Goal: Find contact information: Find contact information

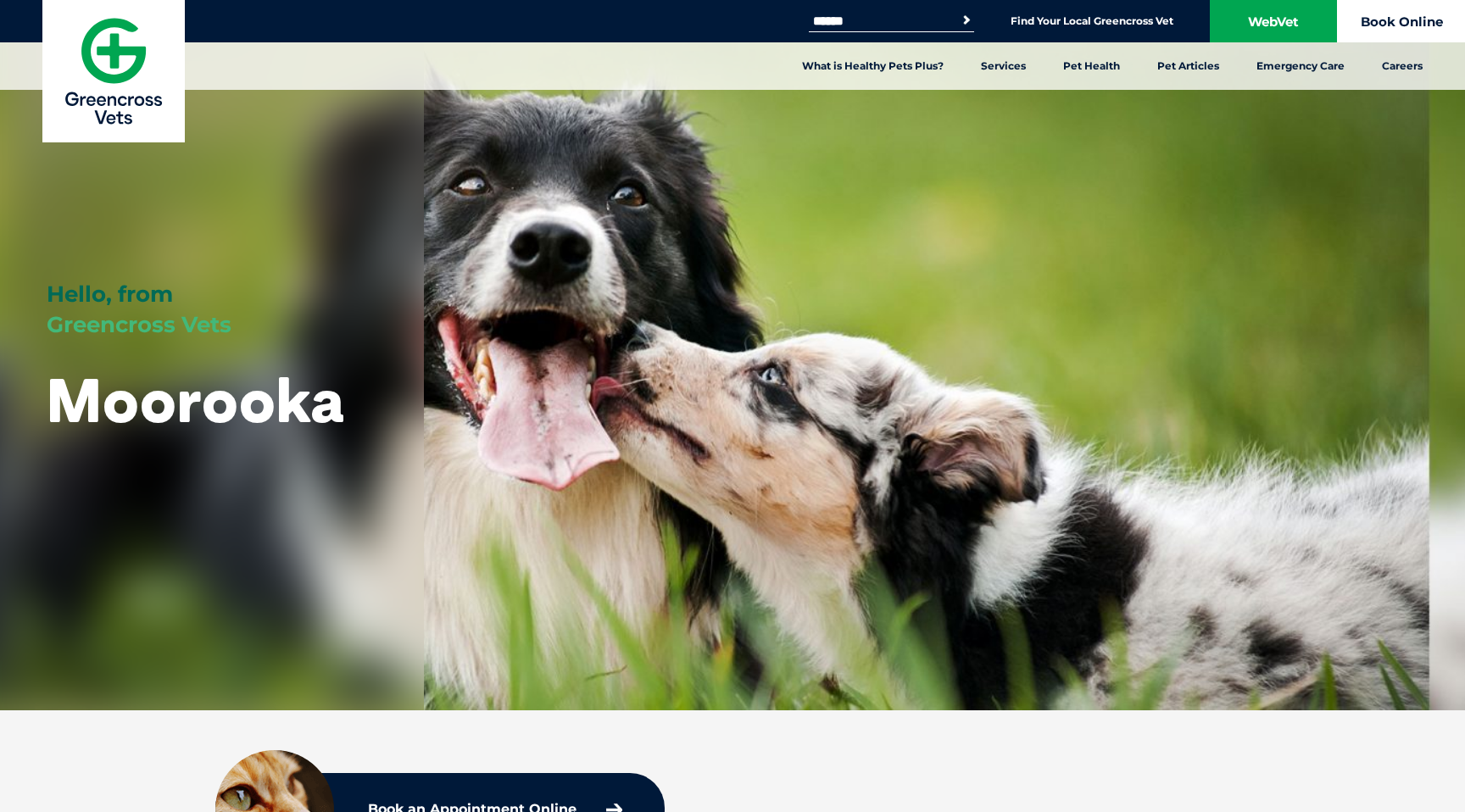
click at [1382, 20] on link "Book Online" at bounding box center [1401, 21] width 127 height 42
click at [1326, 9] on link "WebVet" at bounding box center [1273, 21] width 127 height 42
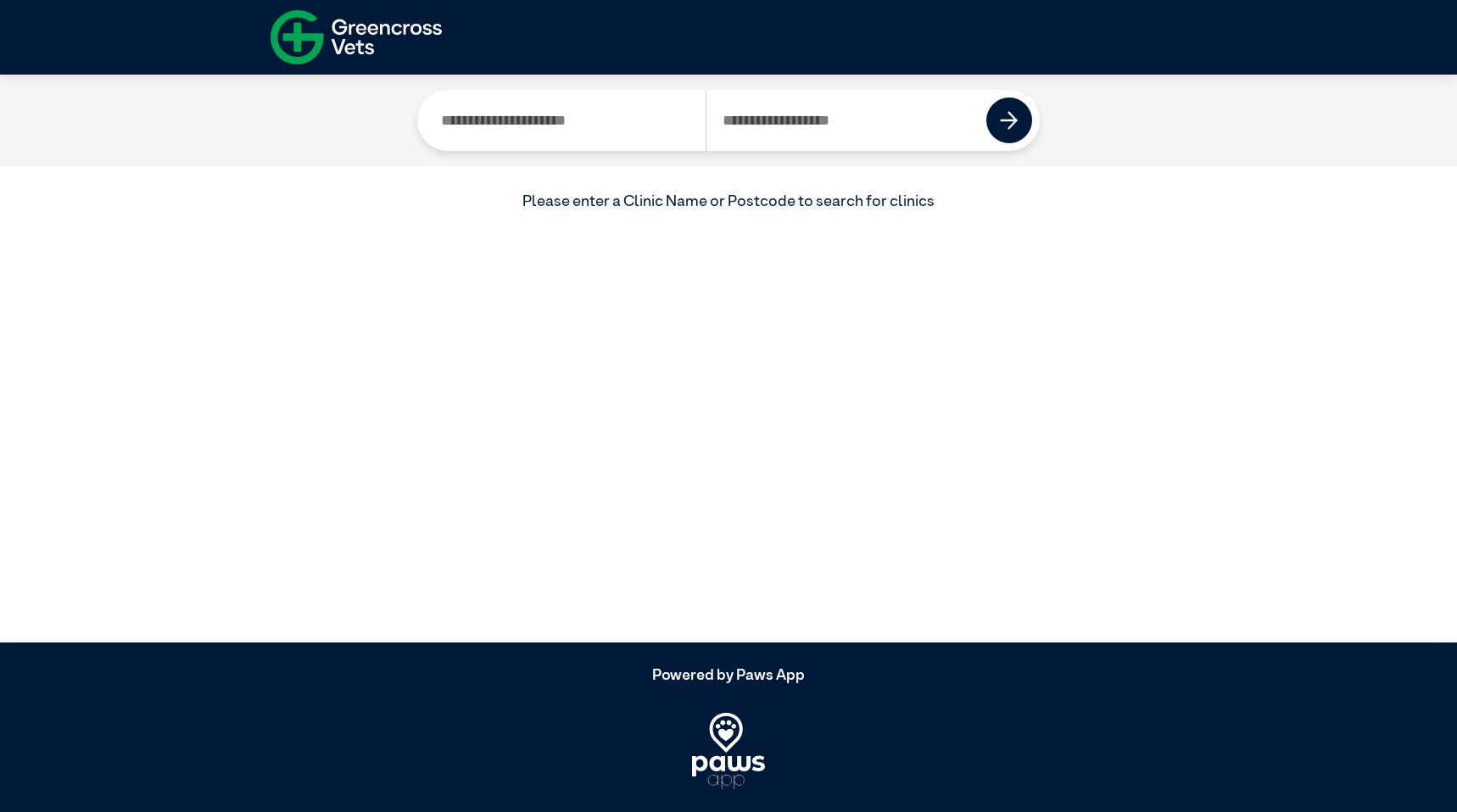
click at [554, 128] on input "Search by Clinic Name" at bounding box center [565, 119] width 280 height 61
type input "********"
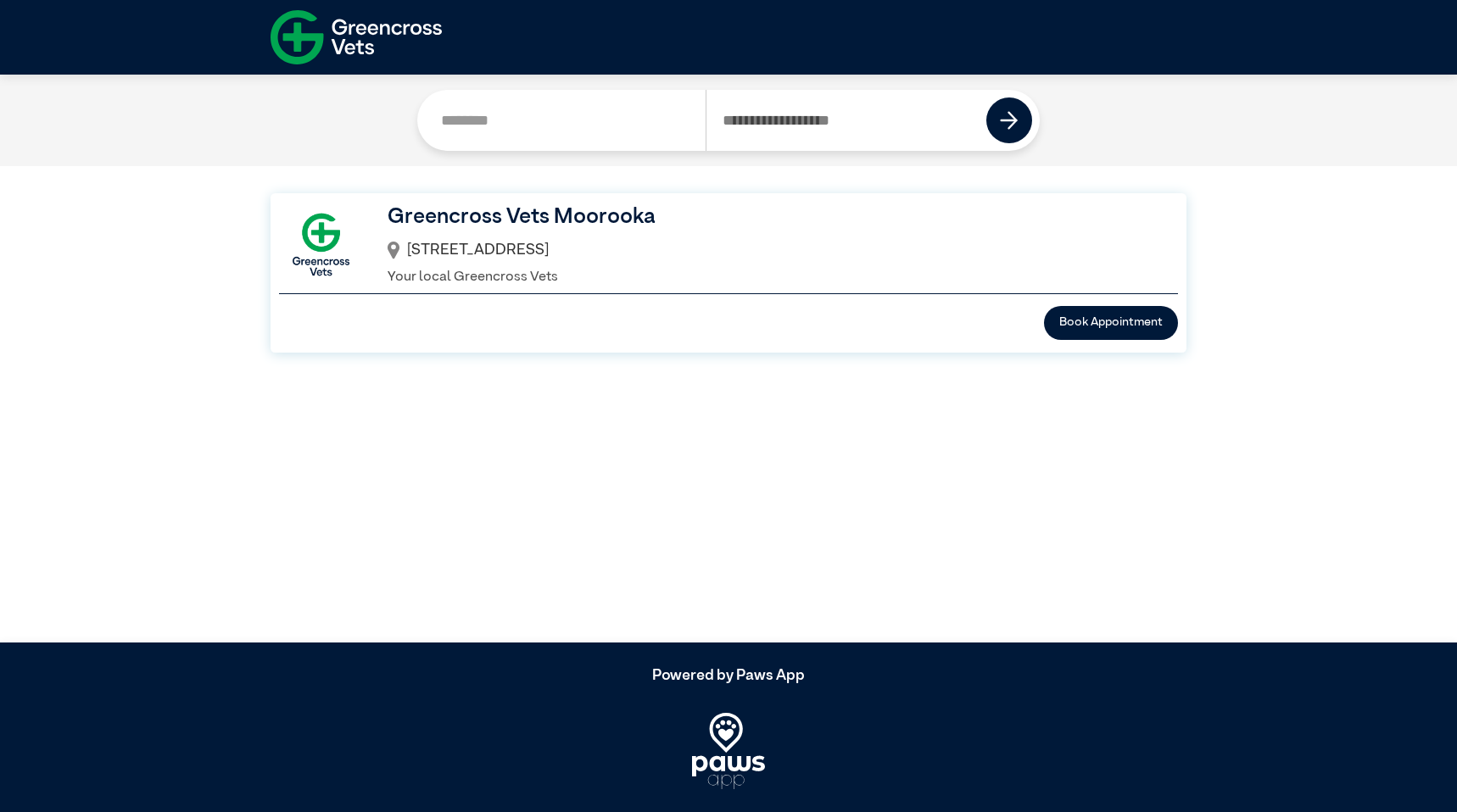
click at [543, 267] on p "Your local Greencross Vets" at bounding box center [770, 276] width 766 height 20
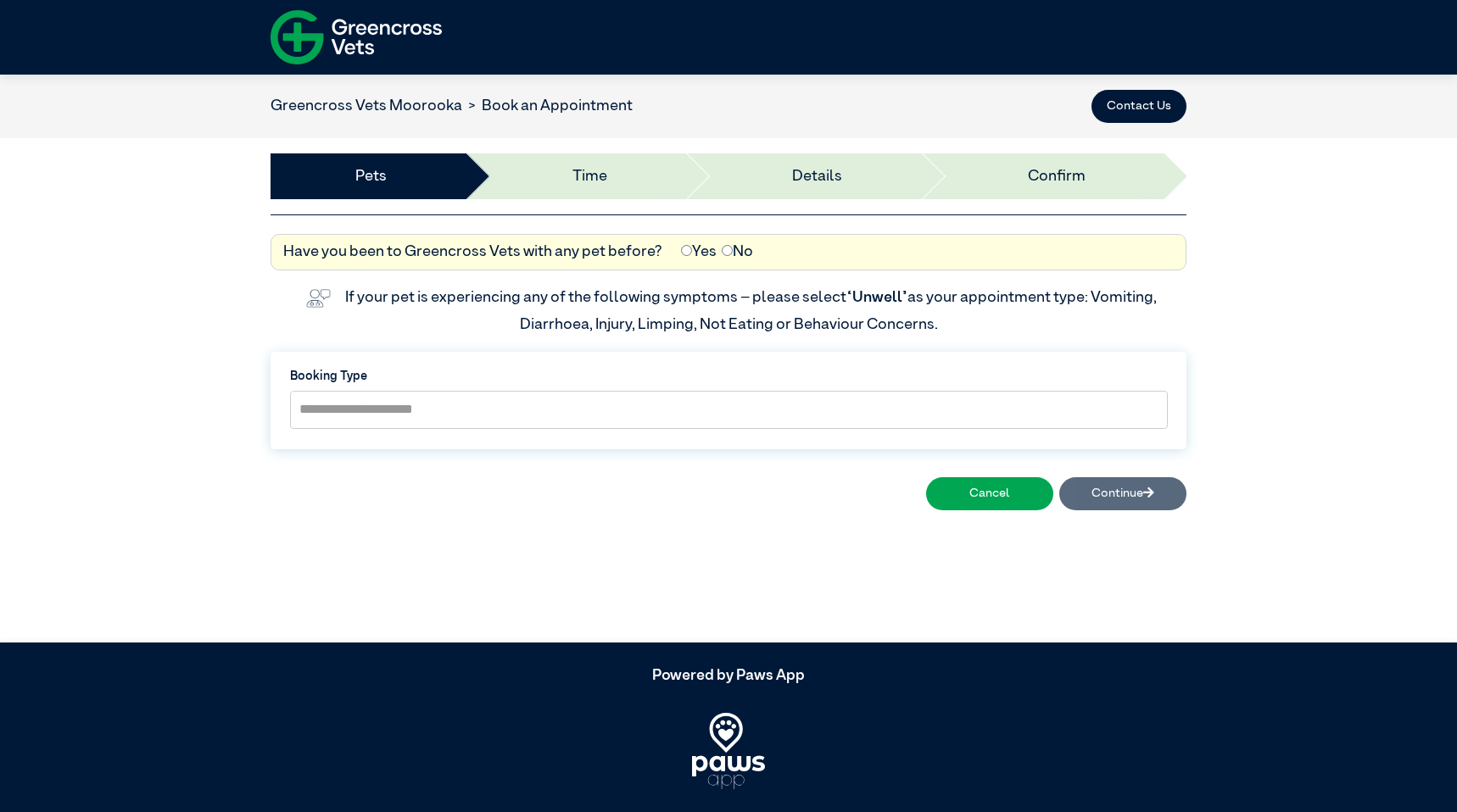
drag, startPoint x: 556, startPoint y: 439, endPoint x: 555, endPoint y: 418, distance: 21.0
click at [555, 439] on div "**********" at bounding box center [728, 401] width 916 height 98
click at [555, 413] on select "**********" at bounding box center [728, 410] width 878 height 39
click at [301, 26] on img at bounding box center [357, 37] width 172 height 66
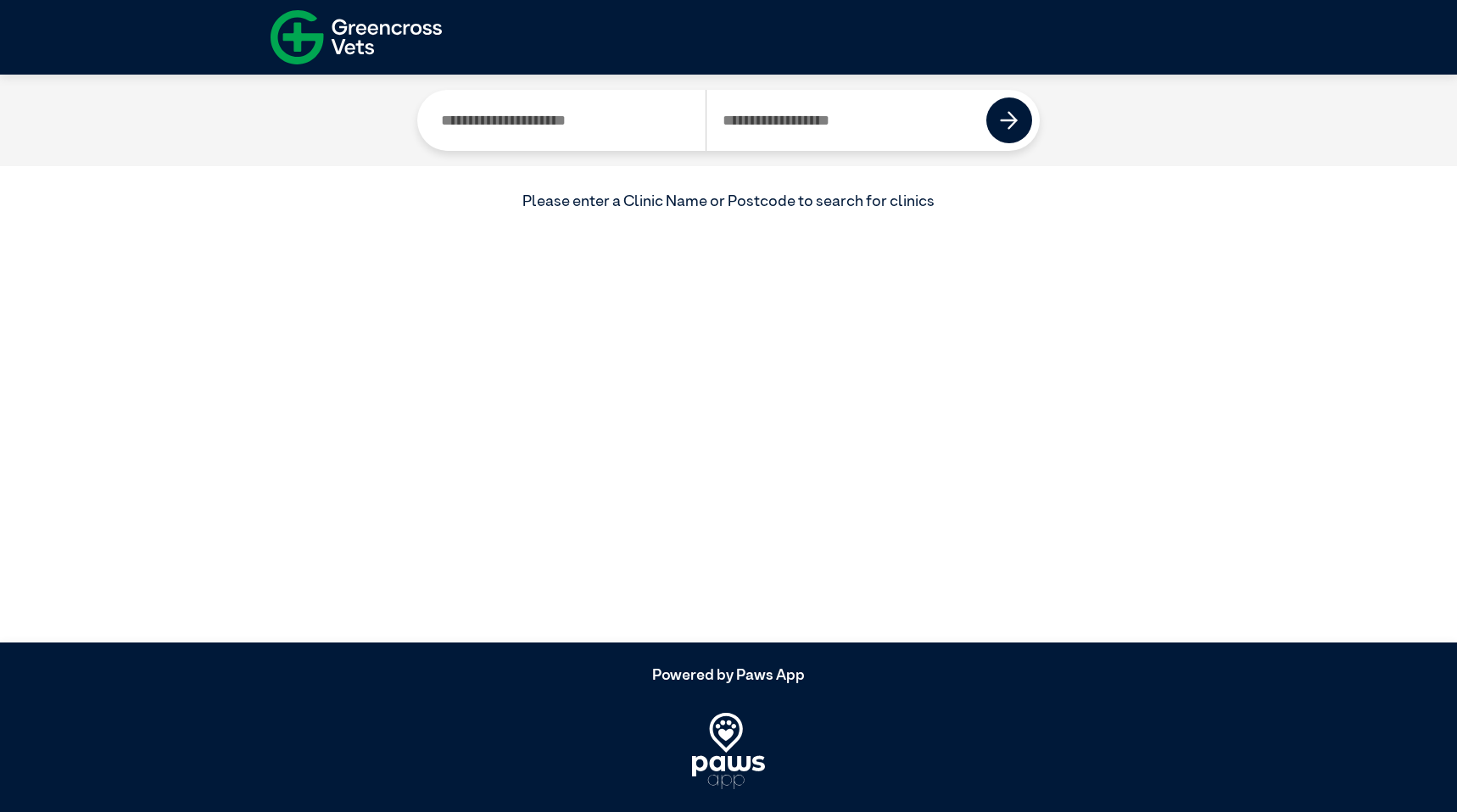
click at [601, 133] on input "Search by Clinic Name" at bounding box center [565, 119] width 280 height 61
click at [322, 15] on img at bounding box center [357, 37] width 172 height 66
click at [369, 38] on img at bounding box center [357, 37] width 172 height 66
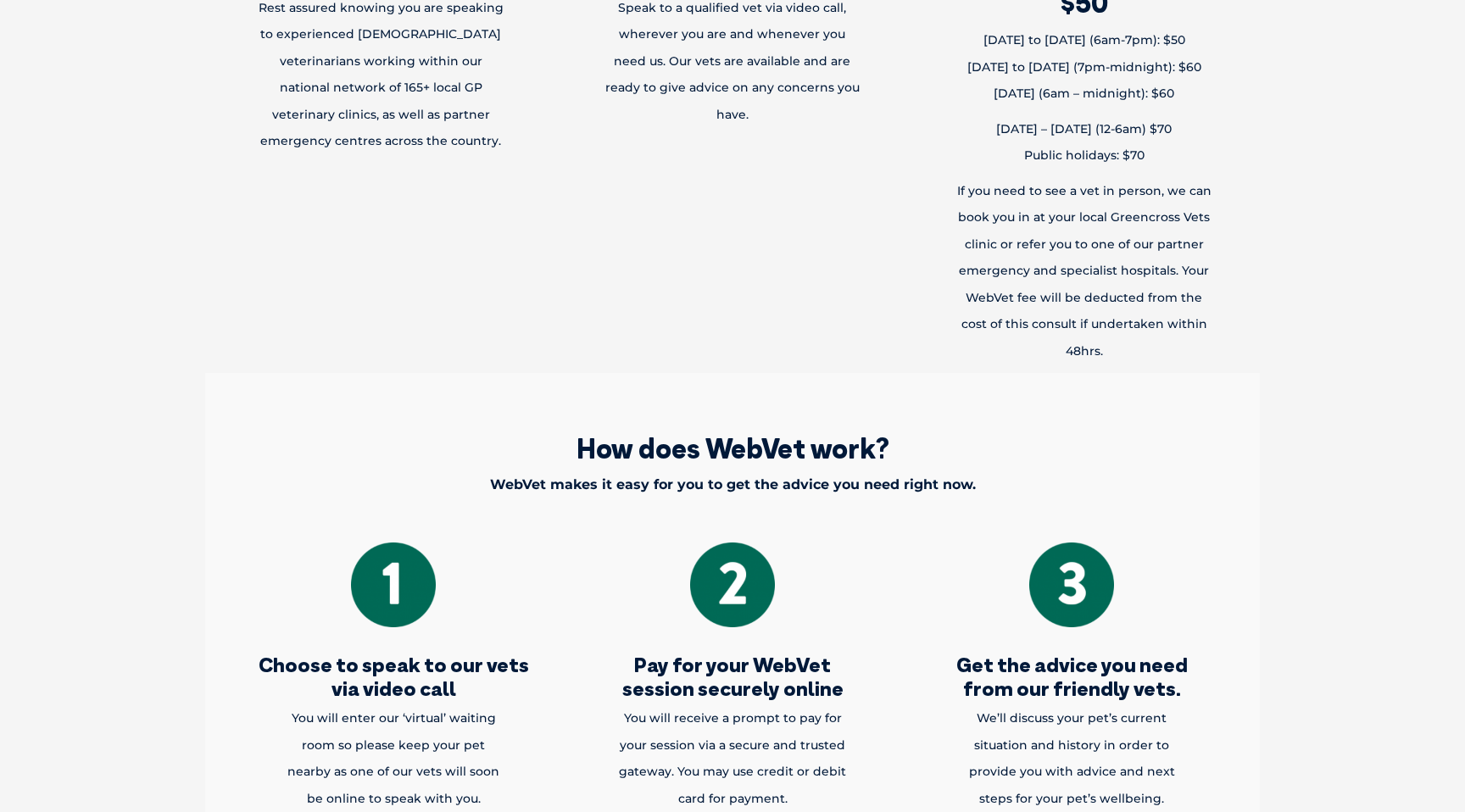
scroll to position [602, 0]
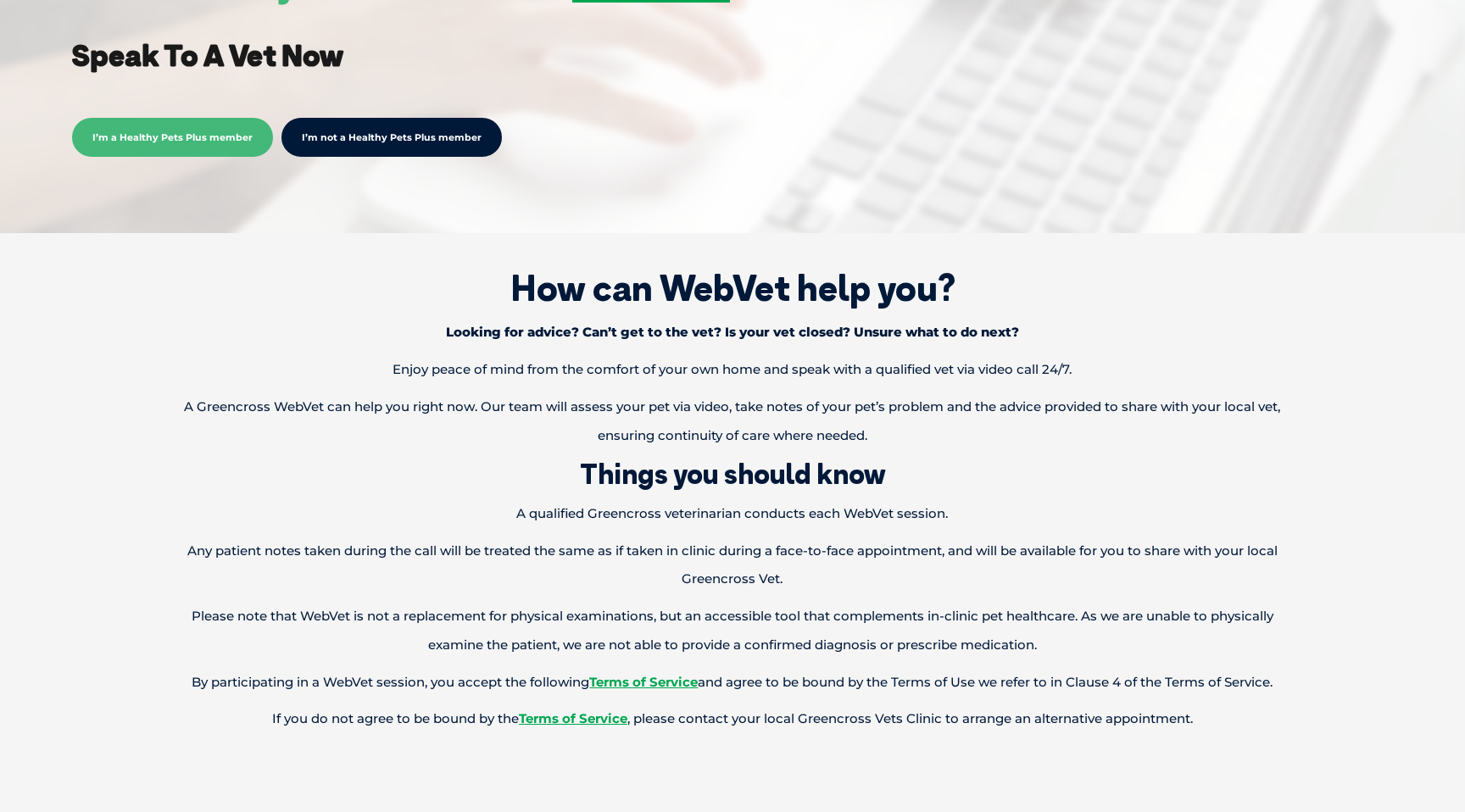
click at [830, 660] on p "Please note that WebVet is not a replacement for physical examinations, but an …" at bounding box center [732, 631] width 1131 height 58
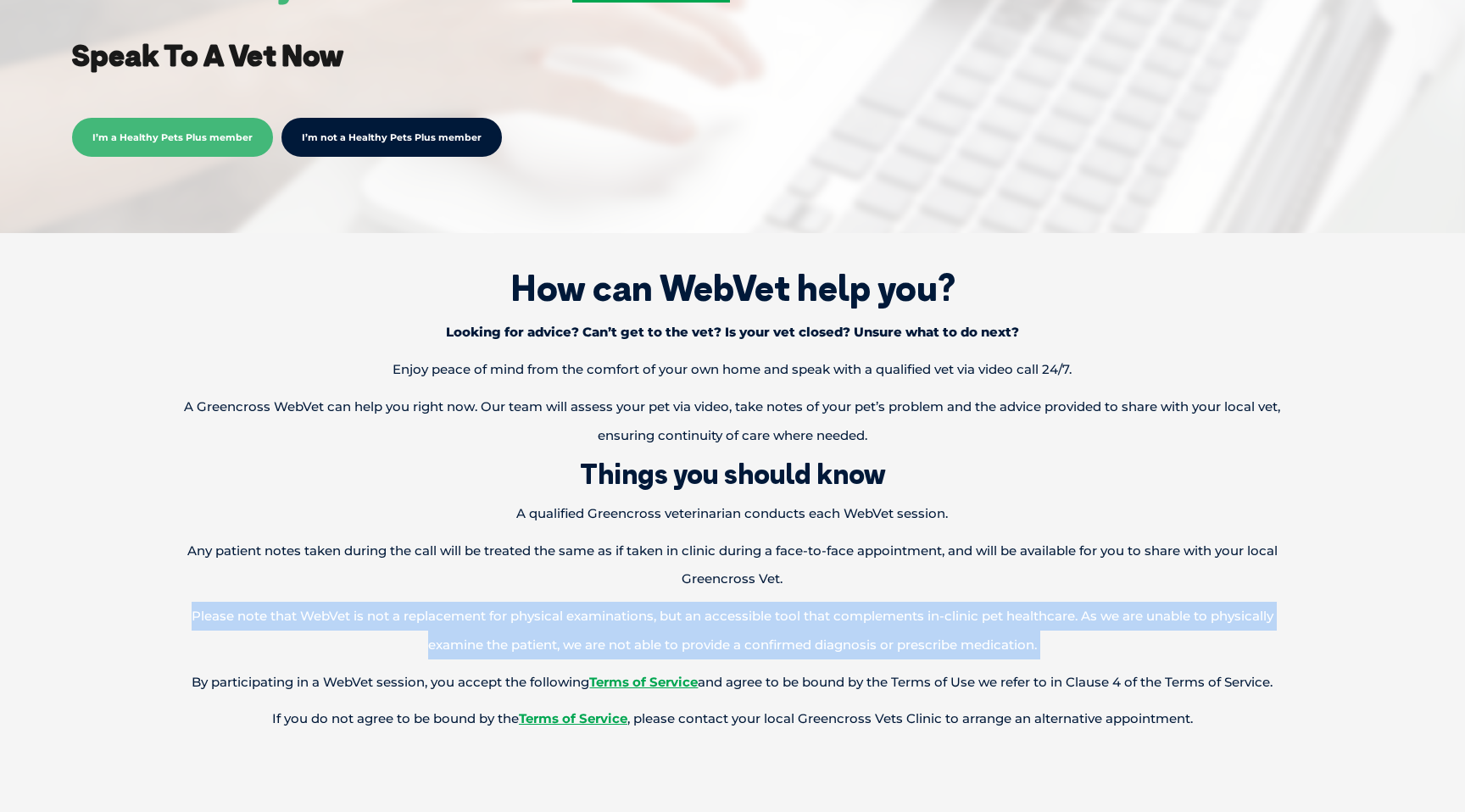
click at [830, 660] on p "Please note that WebVet is not a replacement for physical examinations, but an …" at bounding box center [732, 631] width 1131 height 58
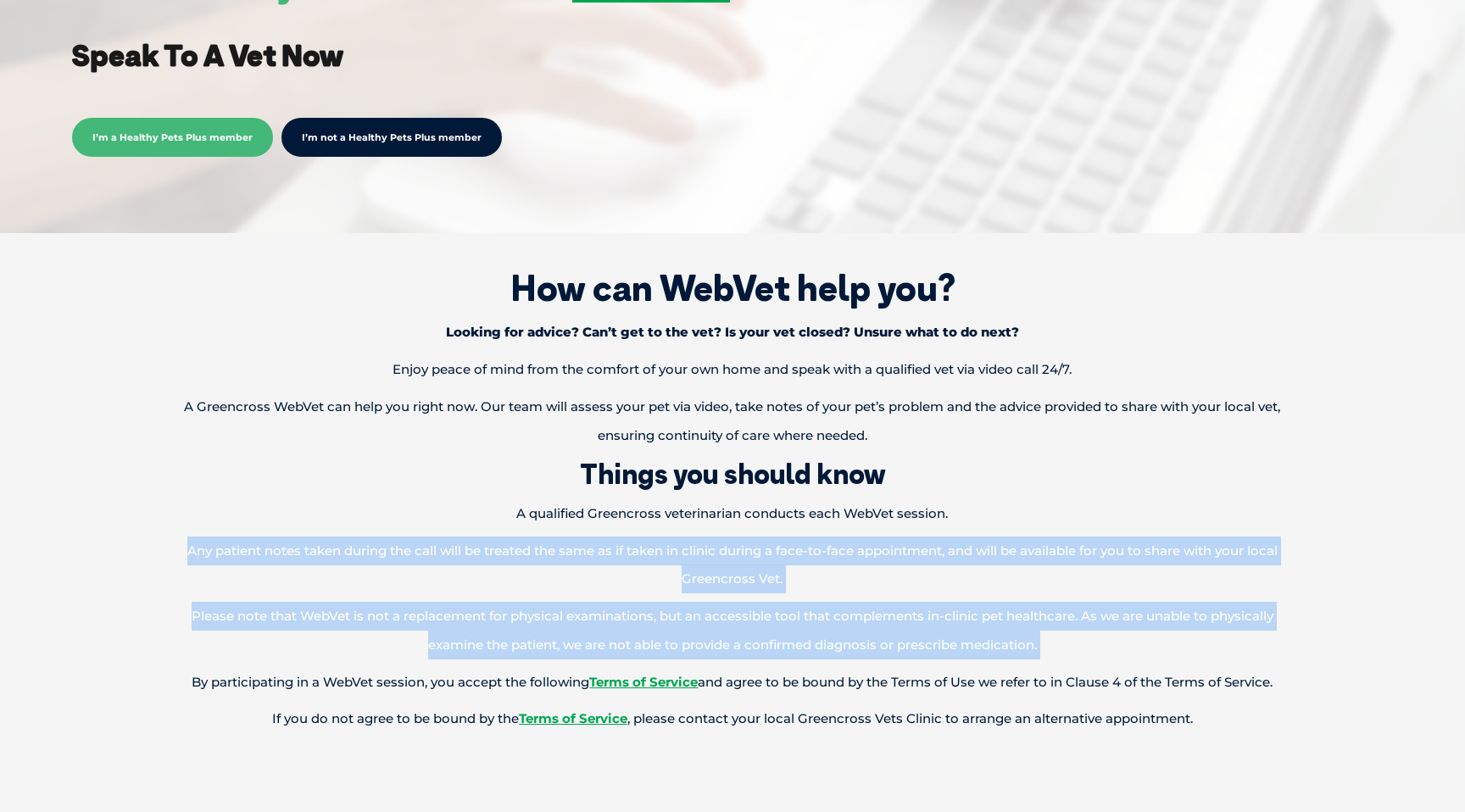
drag, startPoint x: 1126, startPoint y: 679, endPoint x: 477, endPoint y: 634, distance: 650.6
click at [435, 629] on div "How can WebVet help you? Looking for advice? Can’t get to the vet? Is your vet …" at bounding box center [733, 526] width 1431 height 551
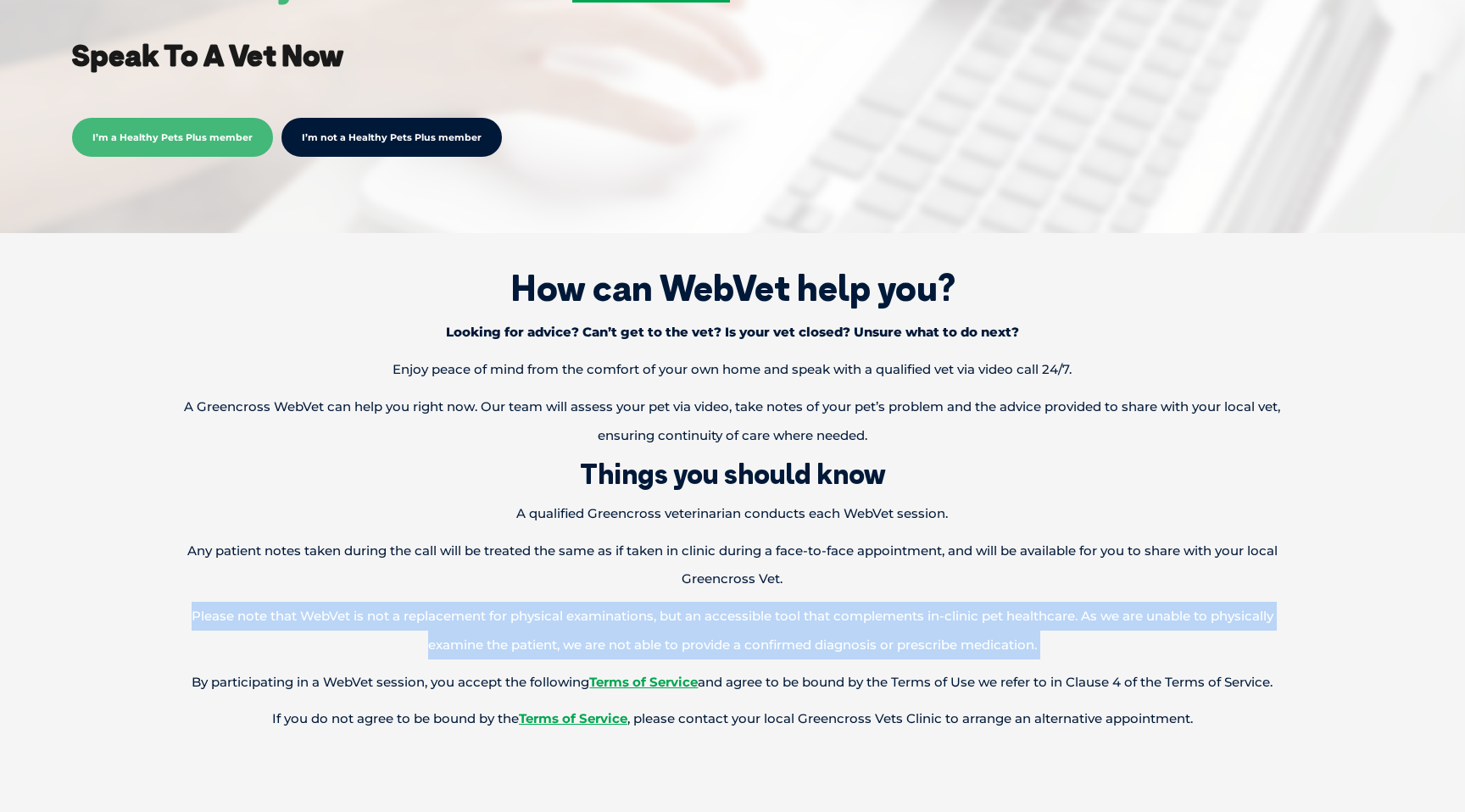
click at [679, 689] on div "How can WebVet help you? Looking for advice? Can’t get to the vet? Is your vet …" at bounding box center [733, 526] width 1431 height 551
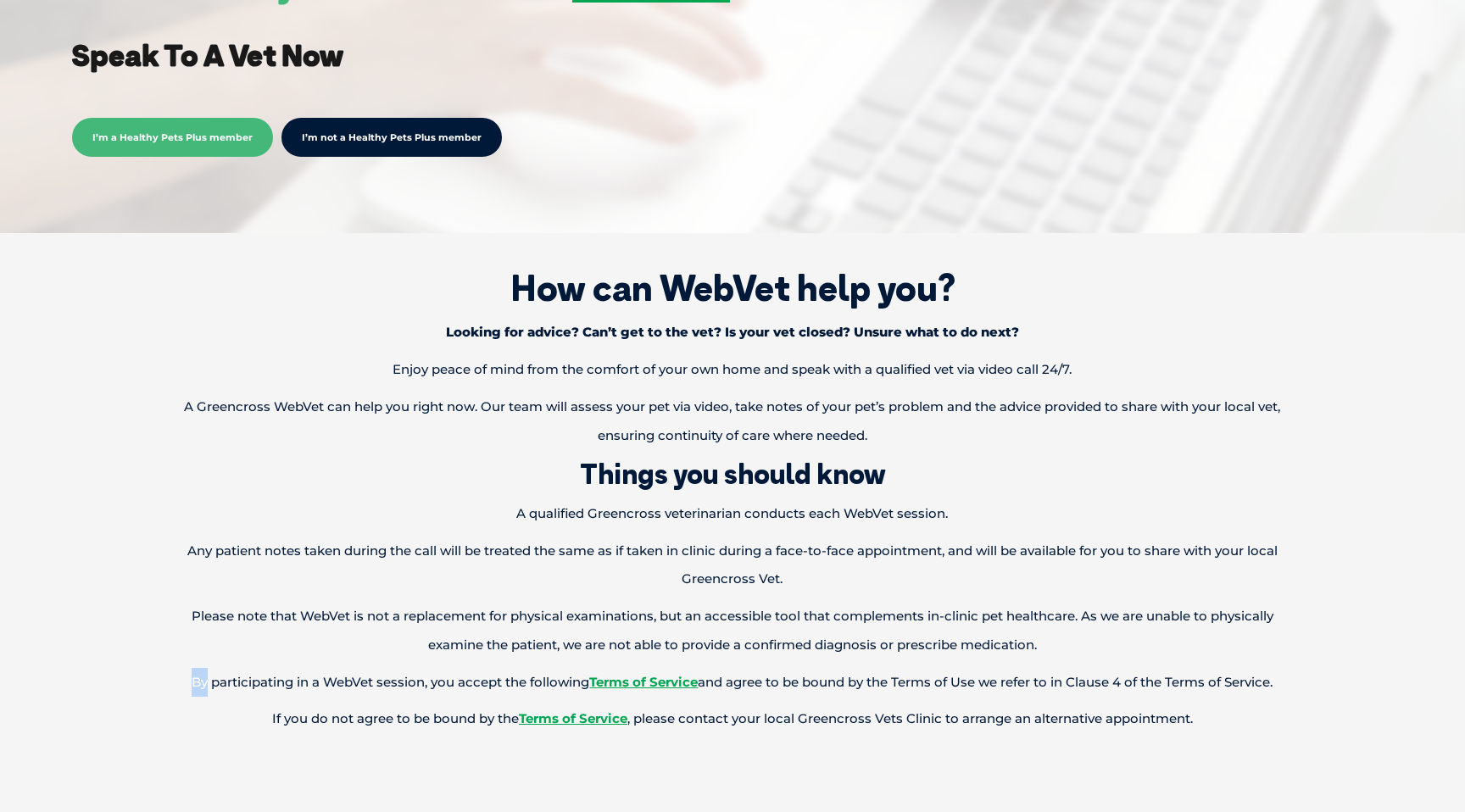
click at [679, 689] on div "How can WebVet help you? Looking for advice? Can’t get to the vet? Is your vet …" at bounding box center [733, 526] width 1431 height 551
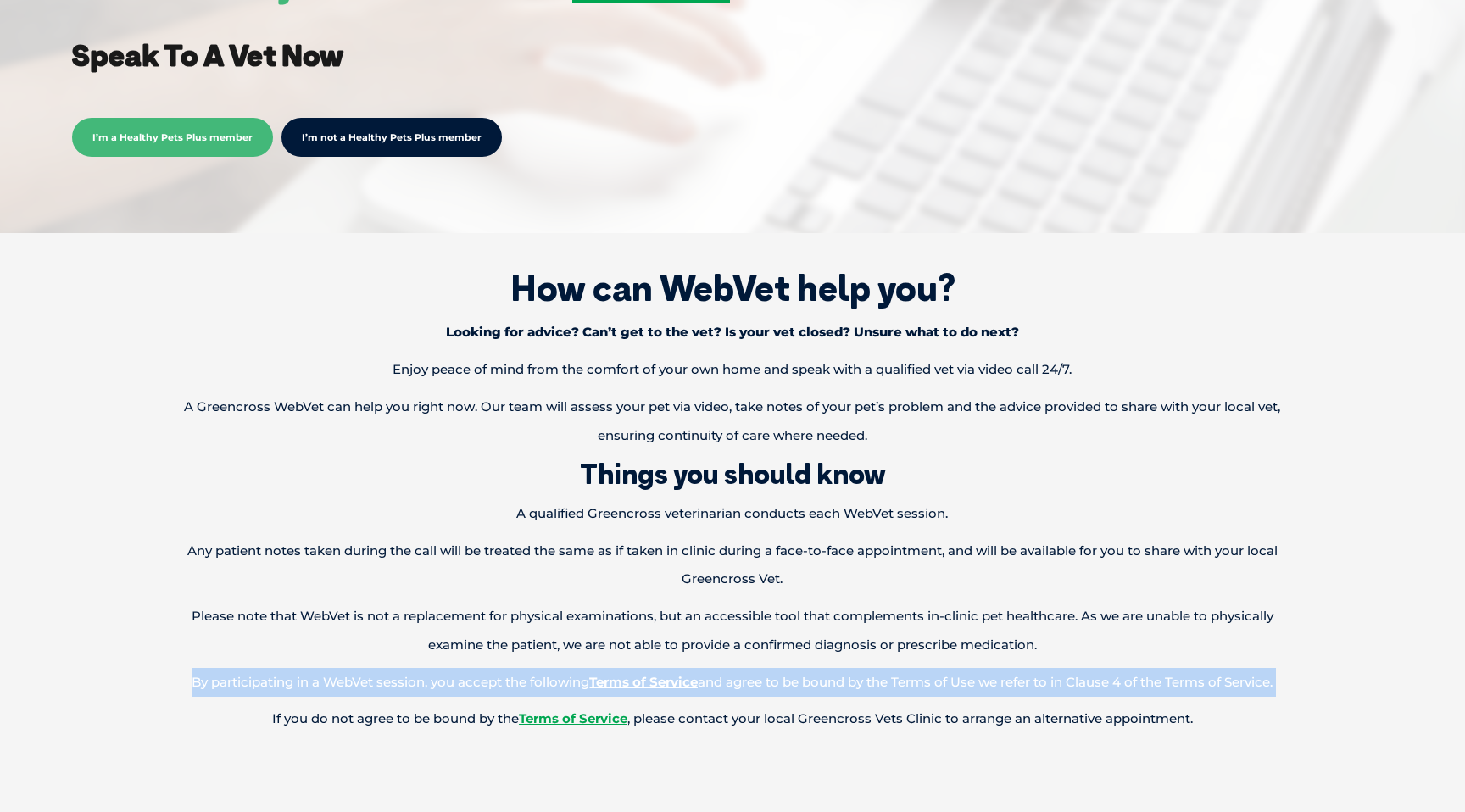
click at [679, 689] on div "How can WebVet help you? Looking for advice? Can’t get to the vet? Is your vet …" at bounding box center [733, 526] width 1431 height 551
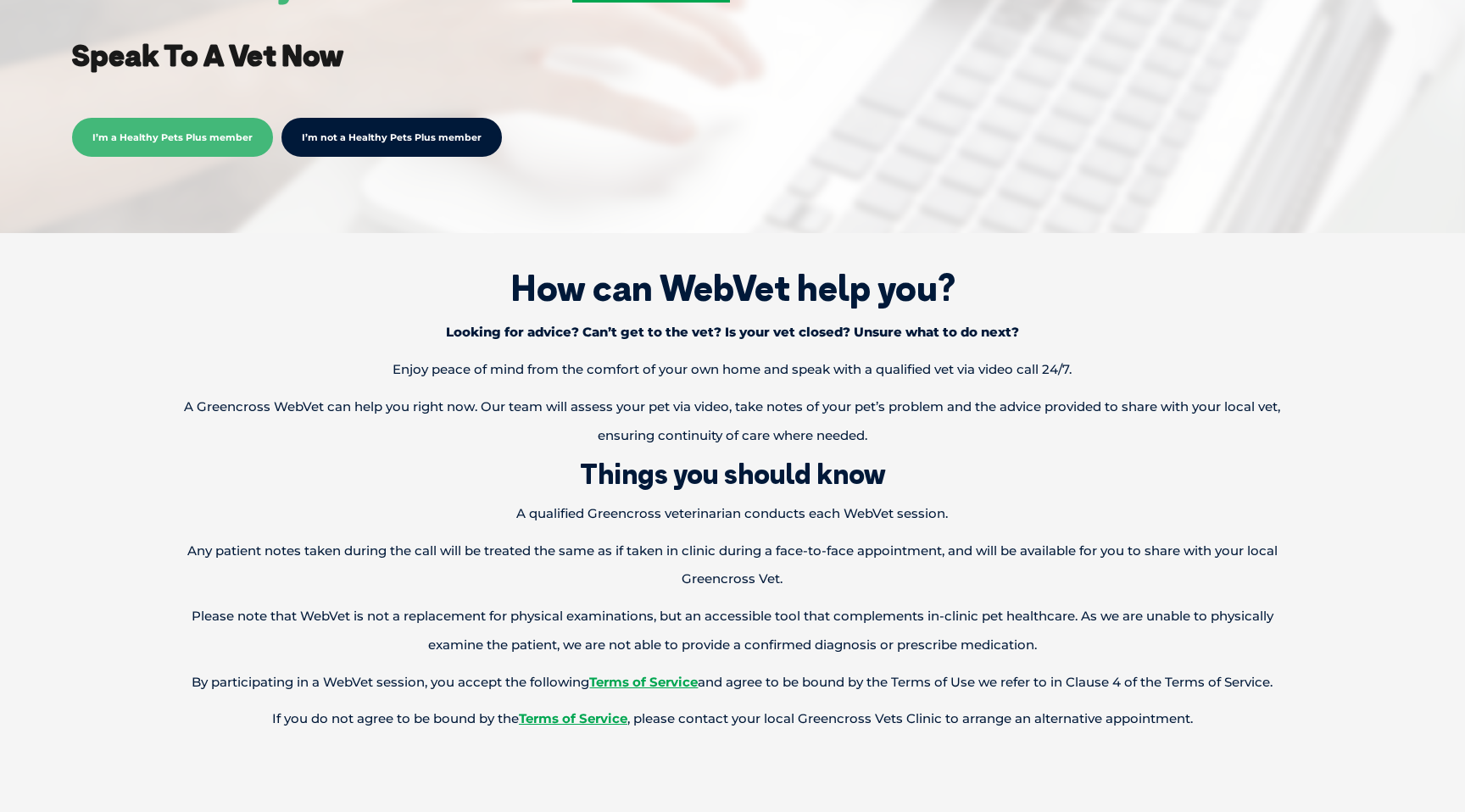
click at [687, 660] on p "Please note that WebVet is not a replacement for physical examinations, but an …" at bounding box center [732, 631] width 1131 height 58
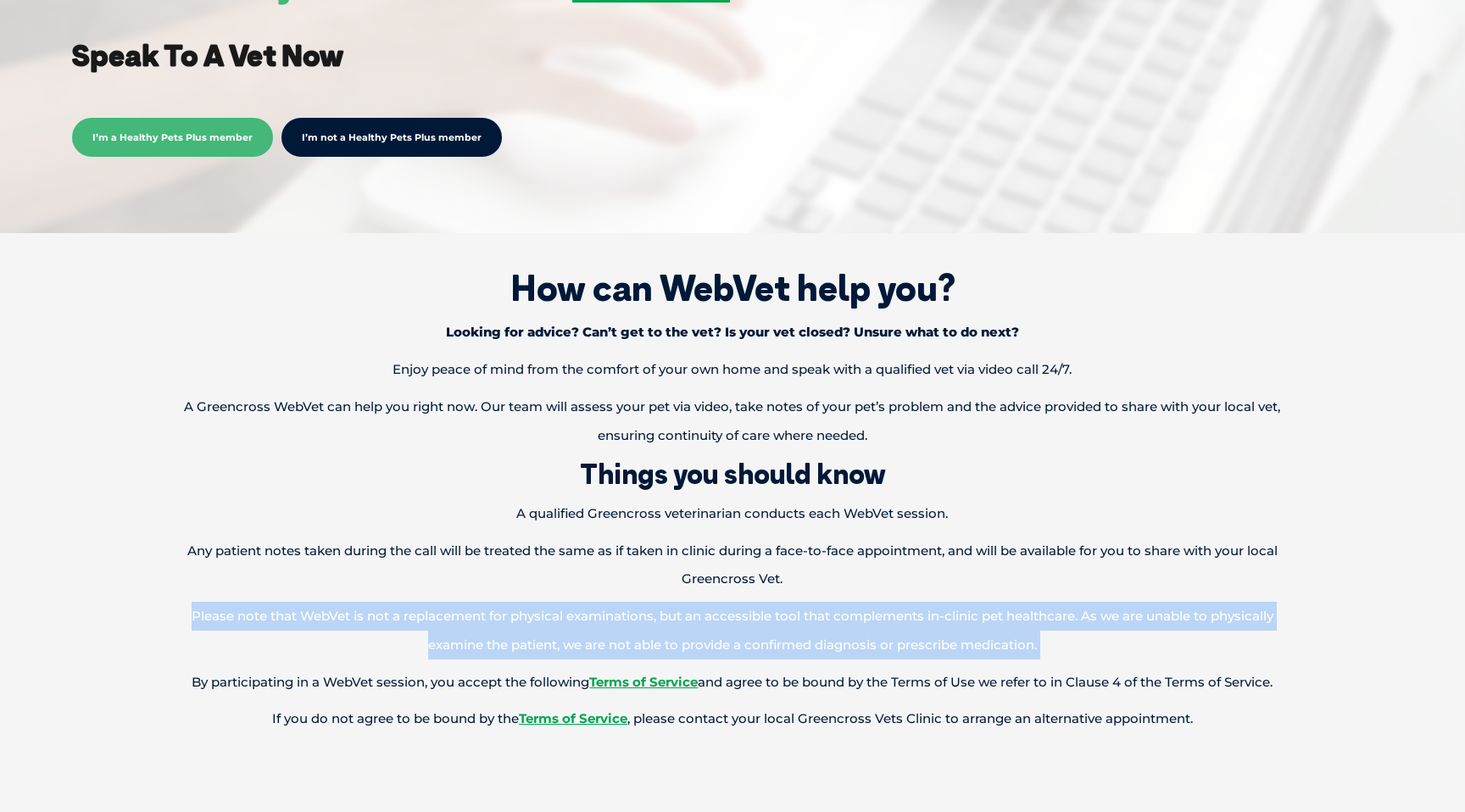
click at [687, 660] on p "Please note that WebVet is not a replacement for physical examinations, but an …" at bounding box center [732, 631] width 1131 height 58
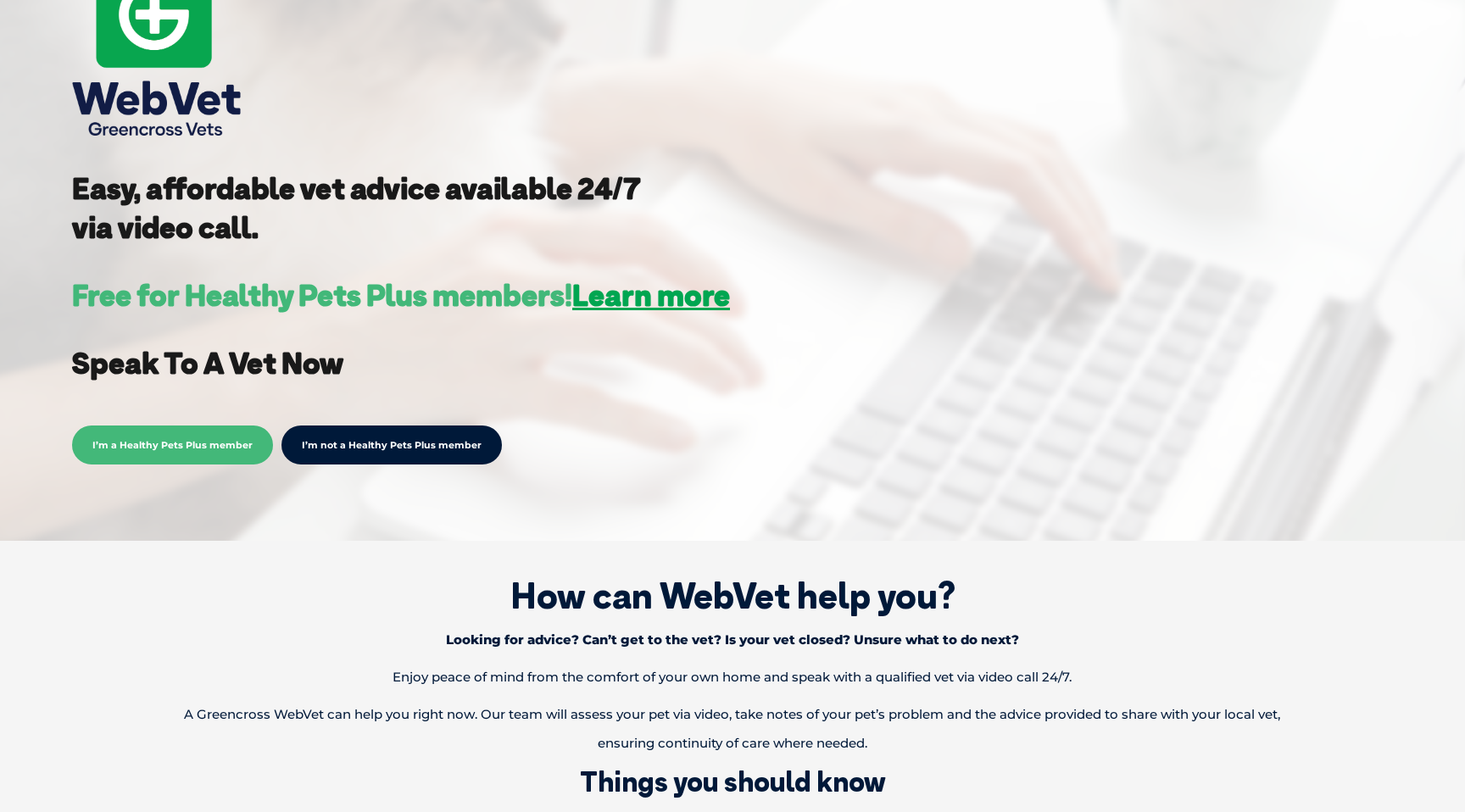
scroll to position [0, 0]
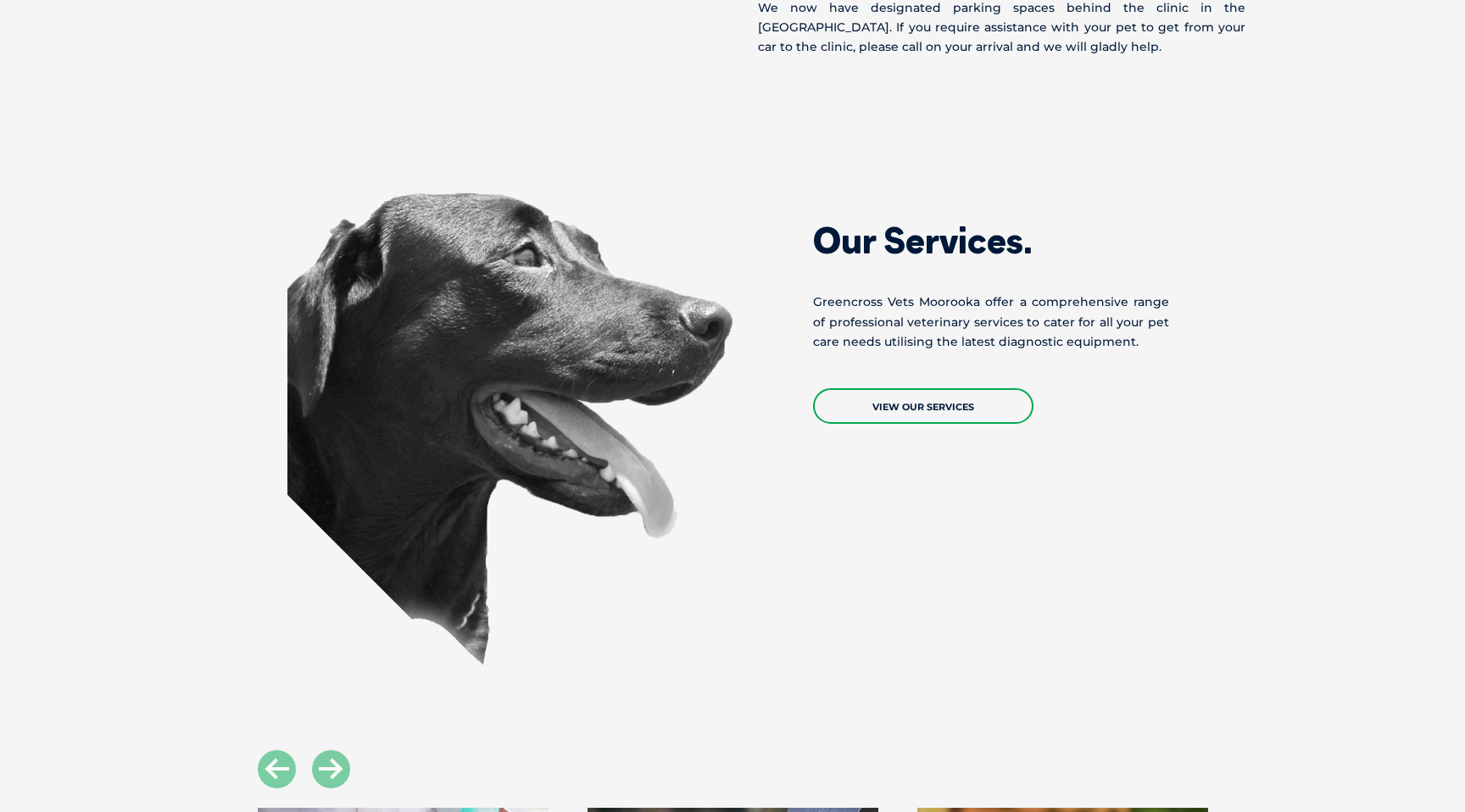
scroll to position [1647, 0]
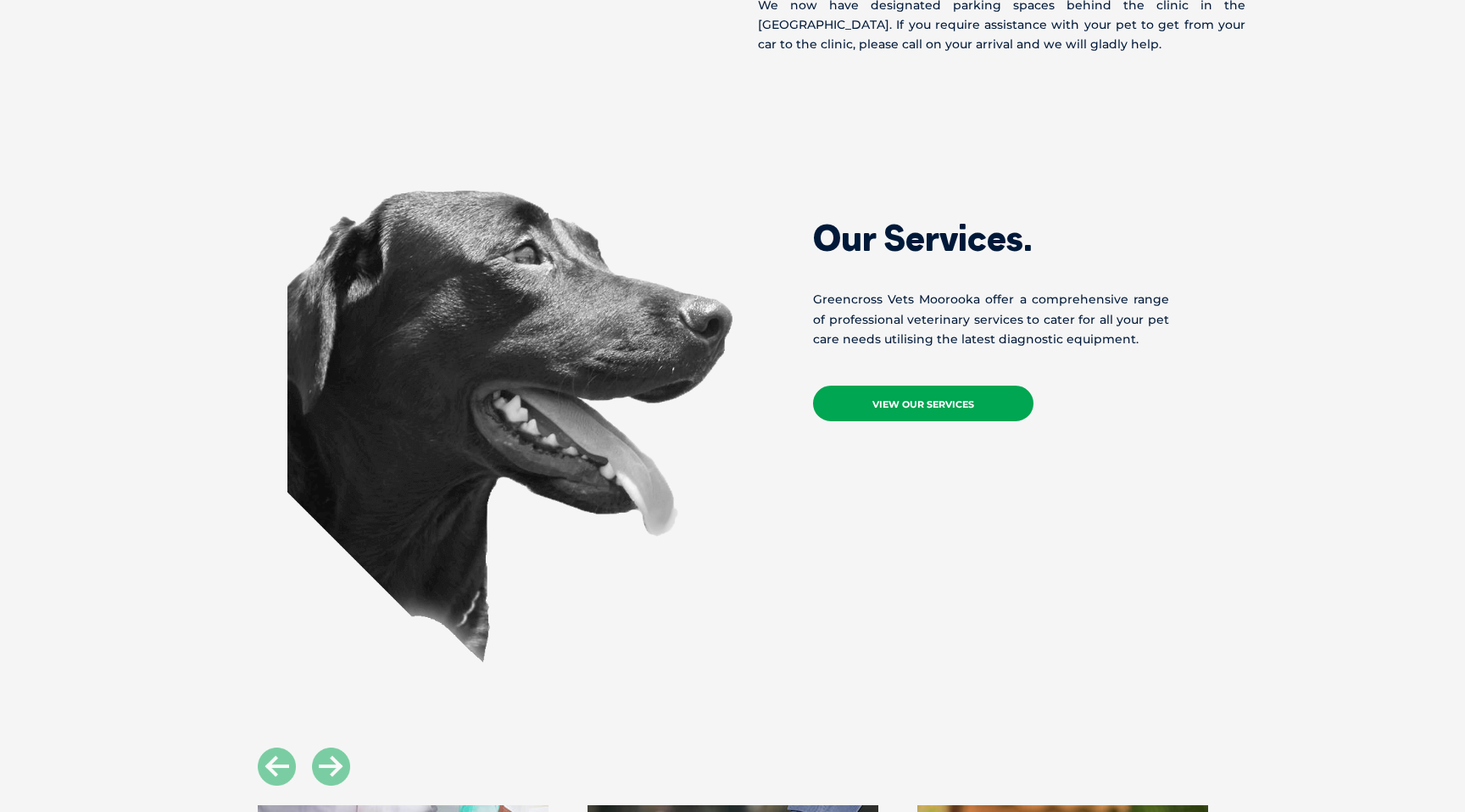
click at [905, 385] on link "View Our Services" at bounding box center [923, 403] width 221 height 36
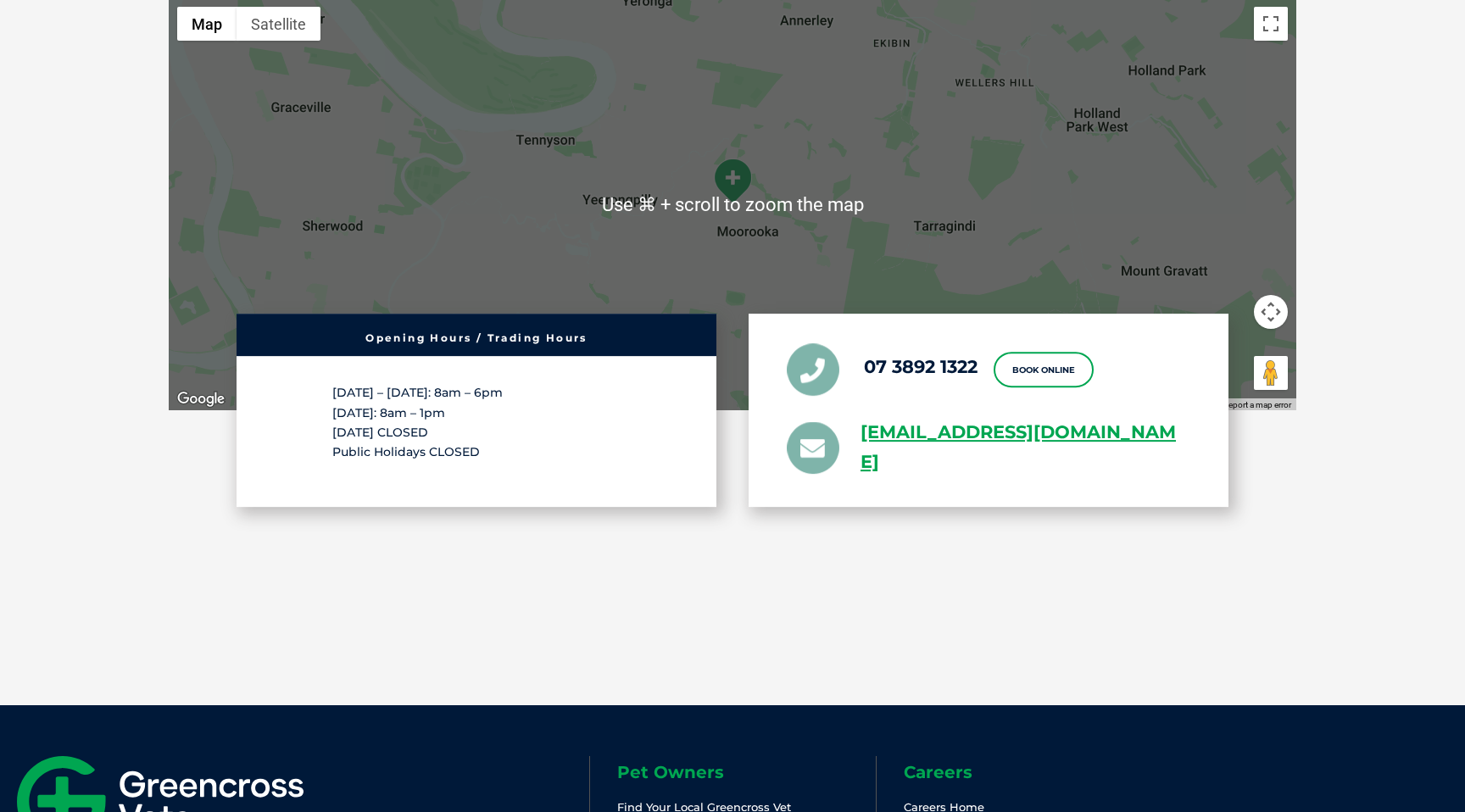
scroll to position [3554, 0]
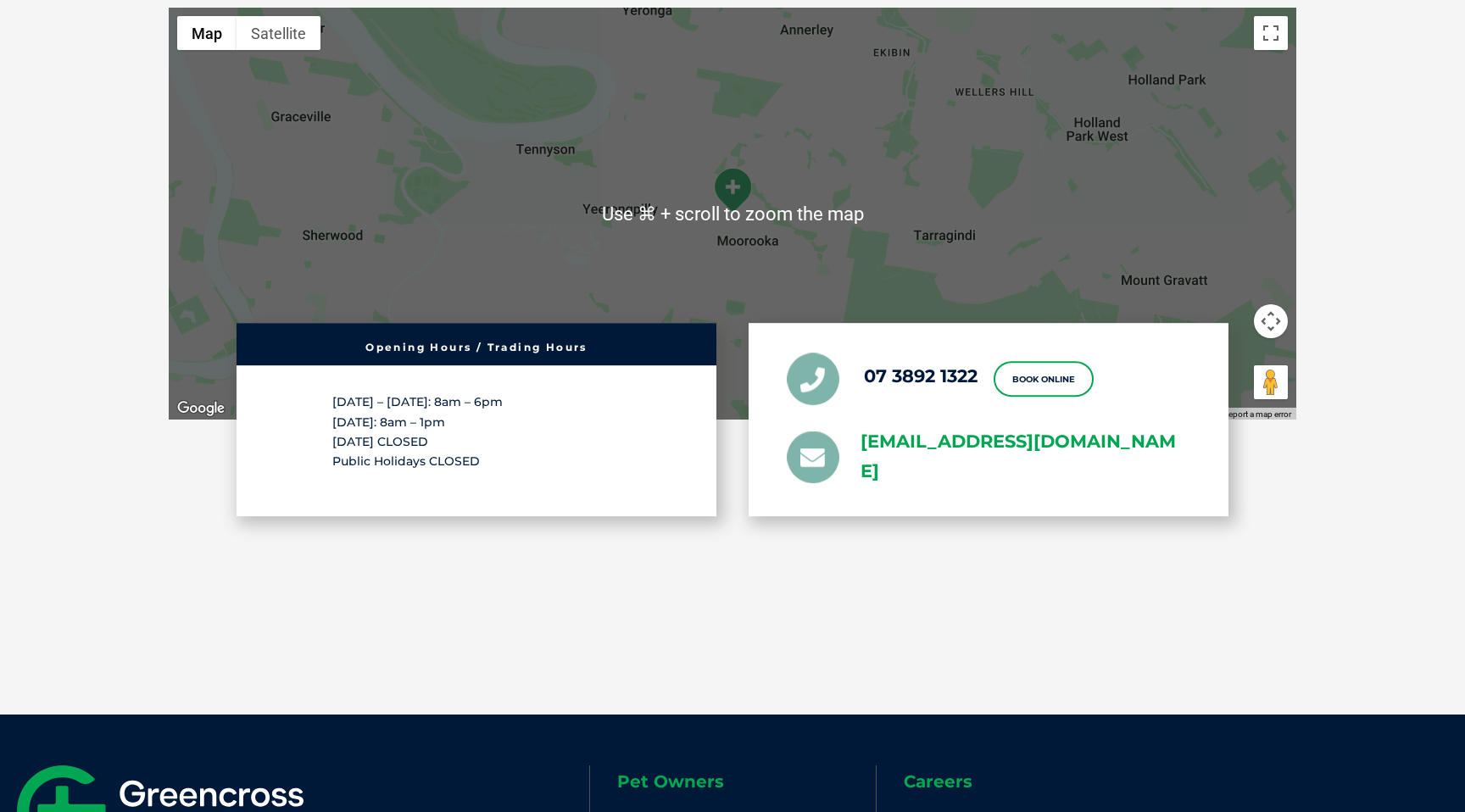
click at [992, 428] on link "[EMAIL_ADDRESS][DOMAIN_NAME]" at bounding box center [1025, 458] width 329 height 60
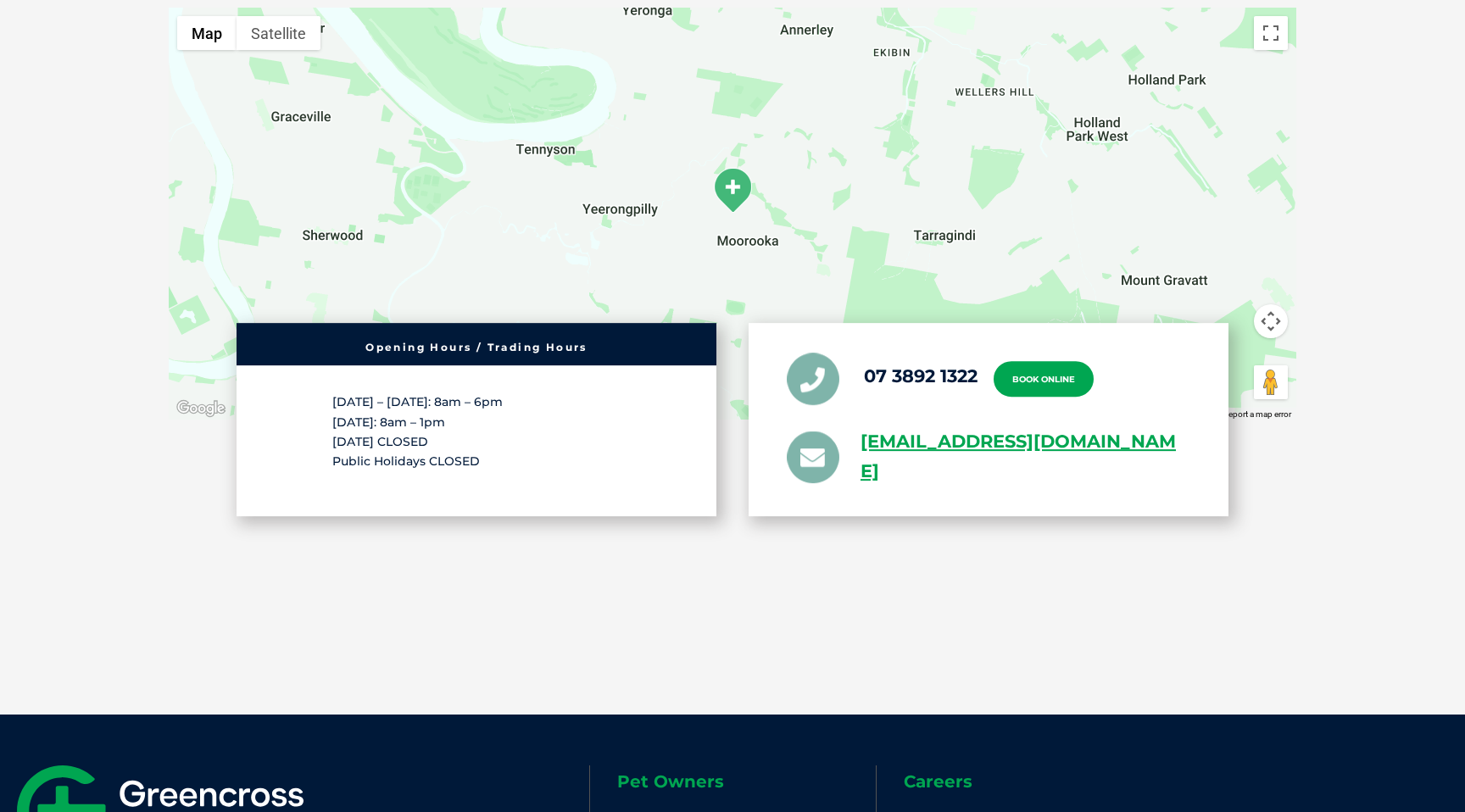
click at [1033, 364] on link "Book Online" at bounding box center [1043, 380] width 100 height 36
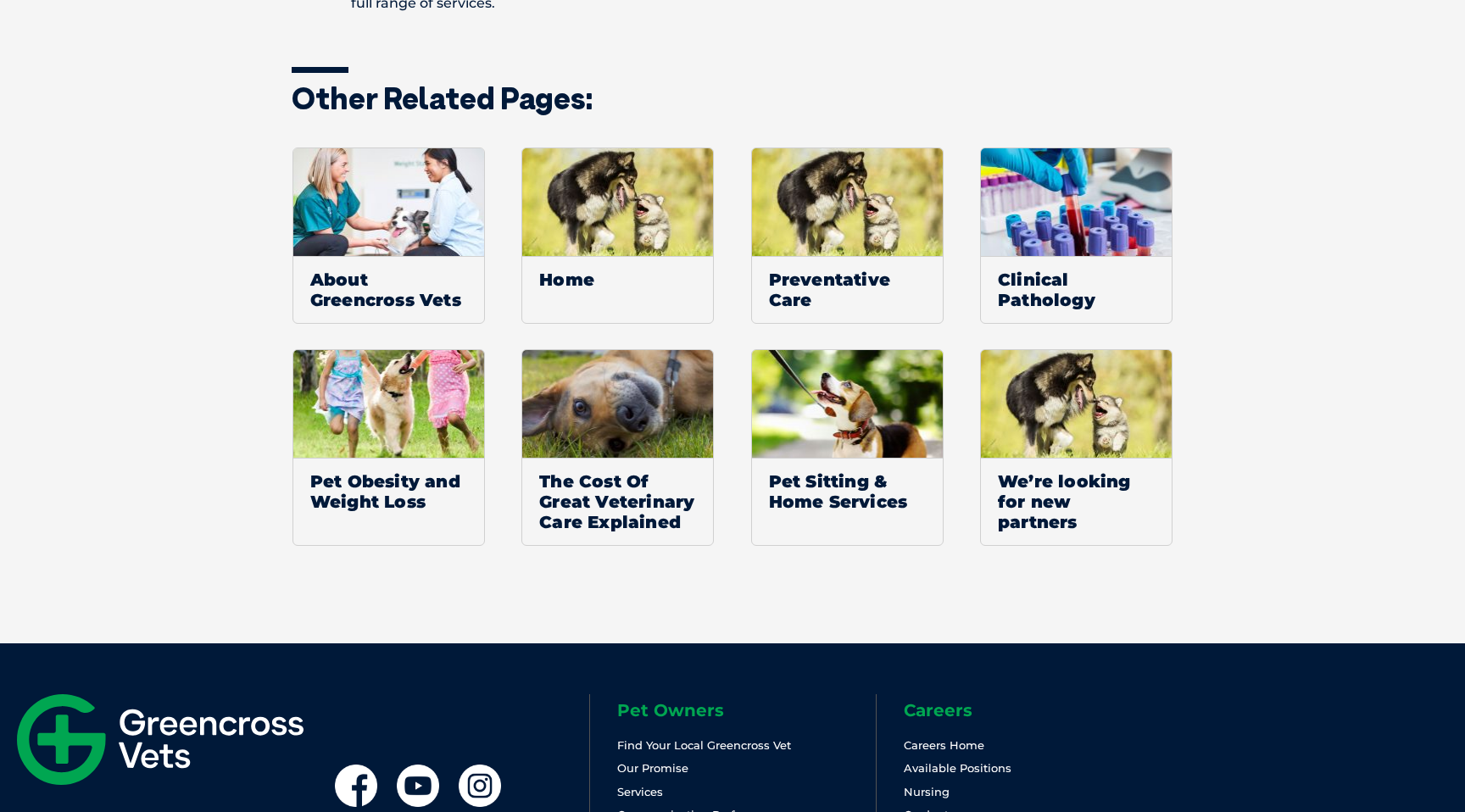
scroll to position [1594, 0]
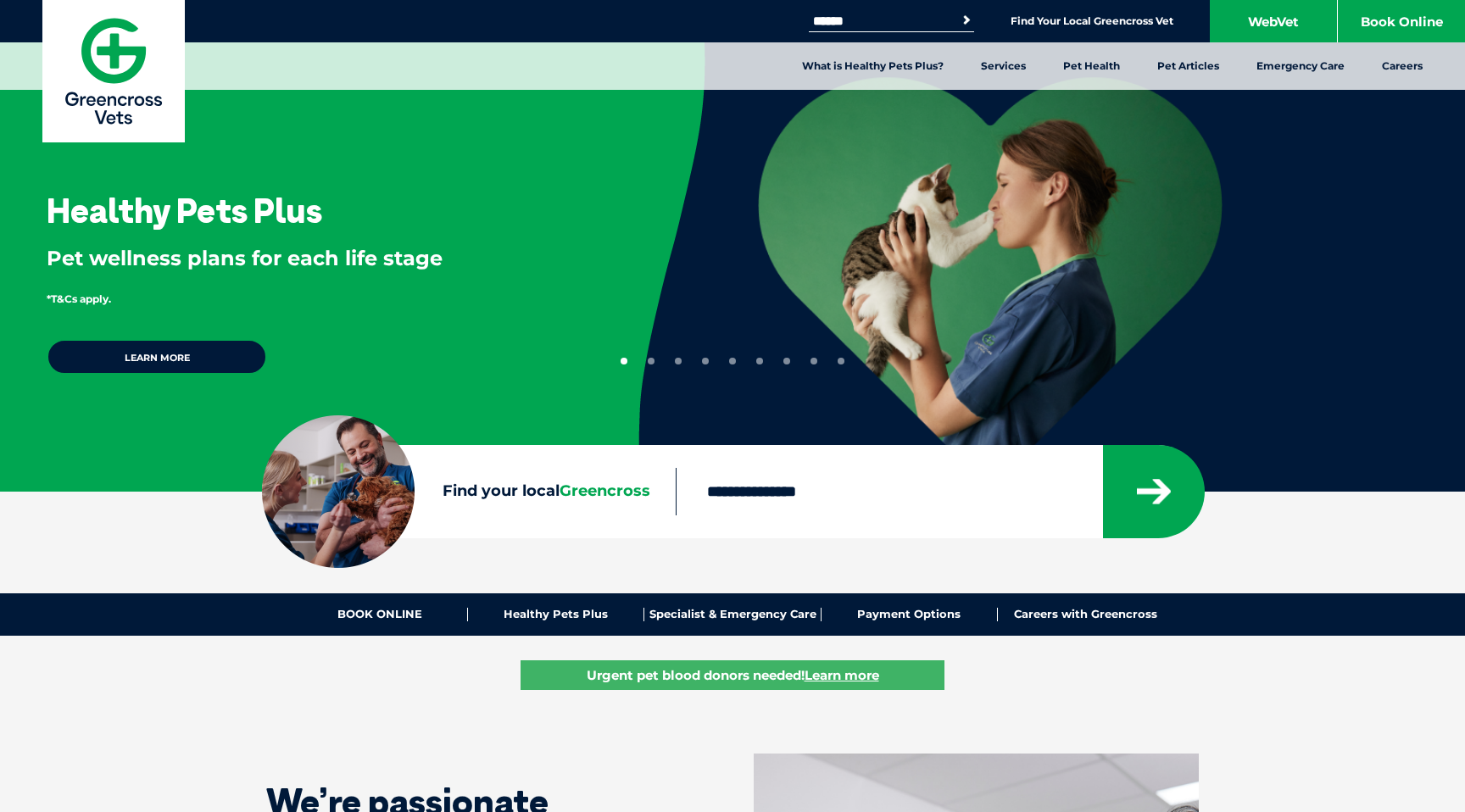
click at [851, 33] on div "Search for: Search Find Your Local Greencross Vet WebVet Book Online" at bounding box center [732, 21] width 1465 height 42
click at [852, 29] on form "Search for: Search" at bounding box center [892, 20] width 166 height 19
click at [854, 19] on input "Search for:" at bounding box center [881, 21] width 144 height 13
type input "********"
click at [958, 12] on button "Search" at bounding box center [967, 20] width 17 height 17
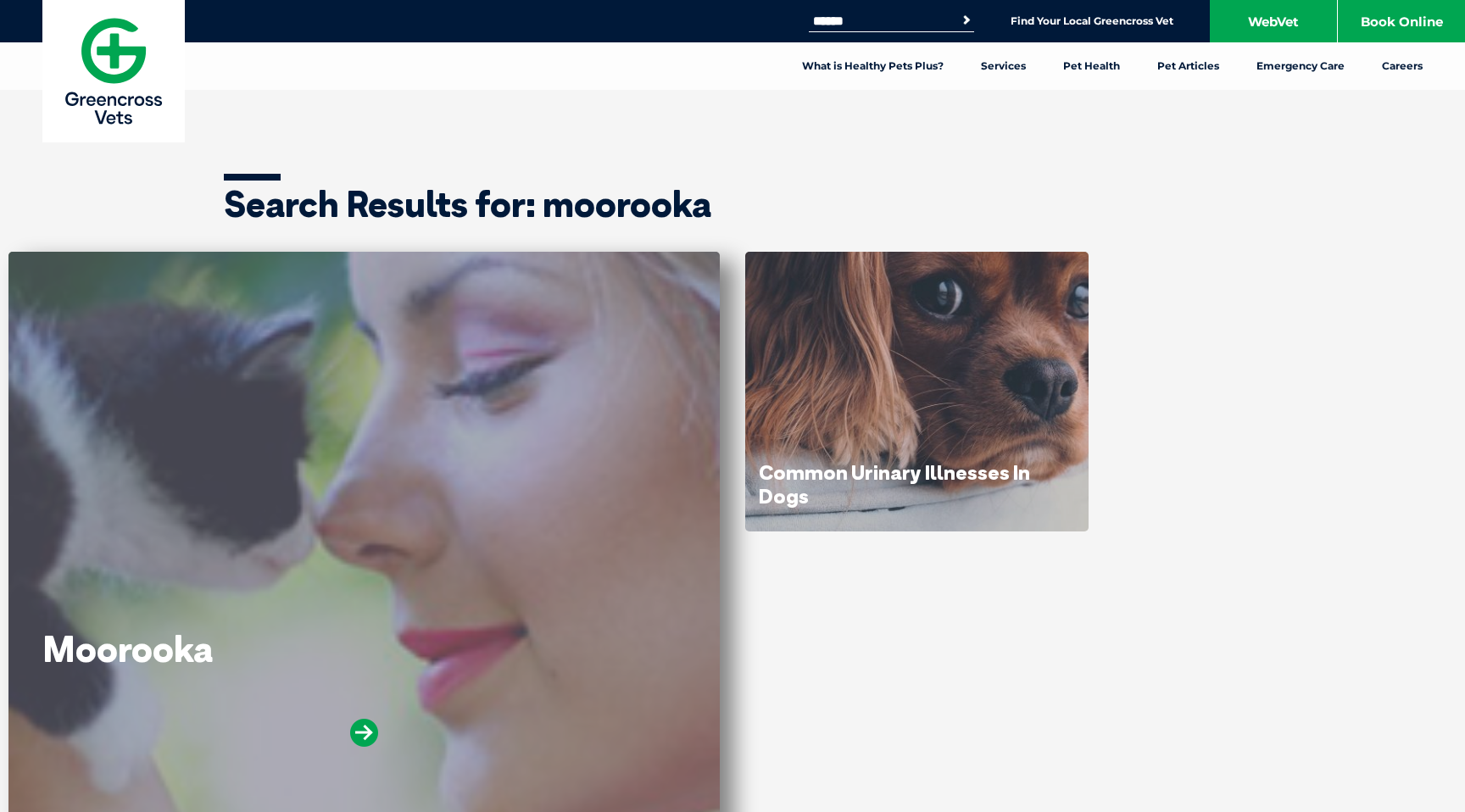
click at [426, 480] on div "Moorooka" at bounding box center [364, 543] width 711 height 585
click at [422, 480] on div "Moorooka" at bounding box center [364, 543] width 711 height 585
click at [353, 728] on icon at bounding box center [363, 732] width 28 height 28
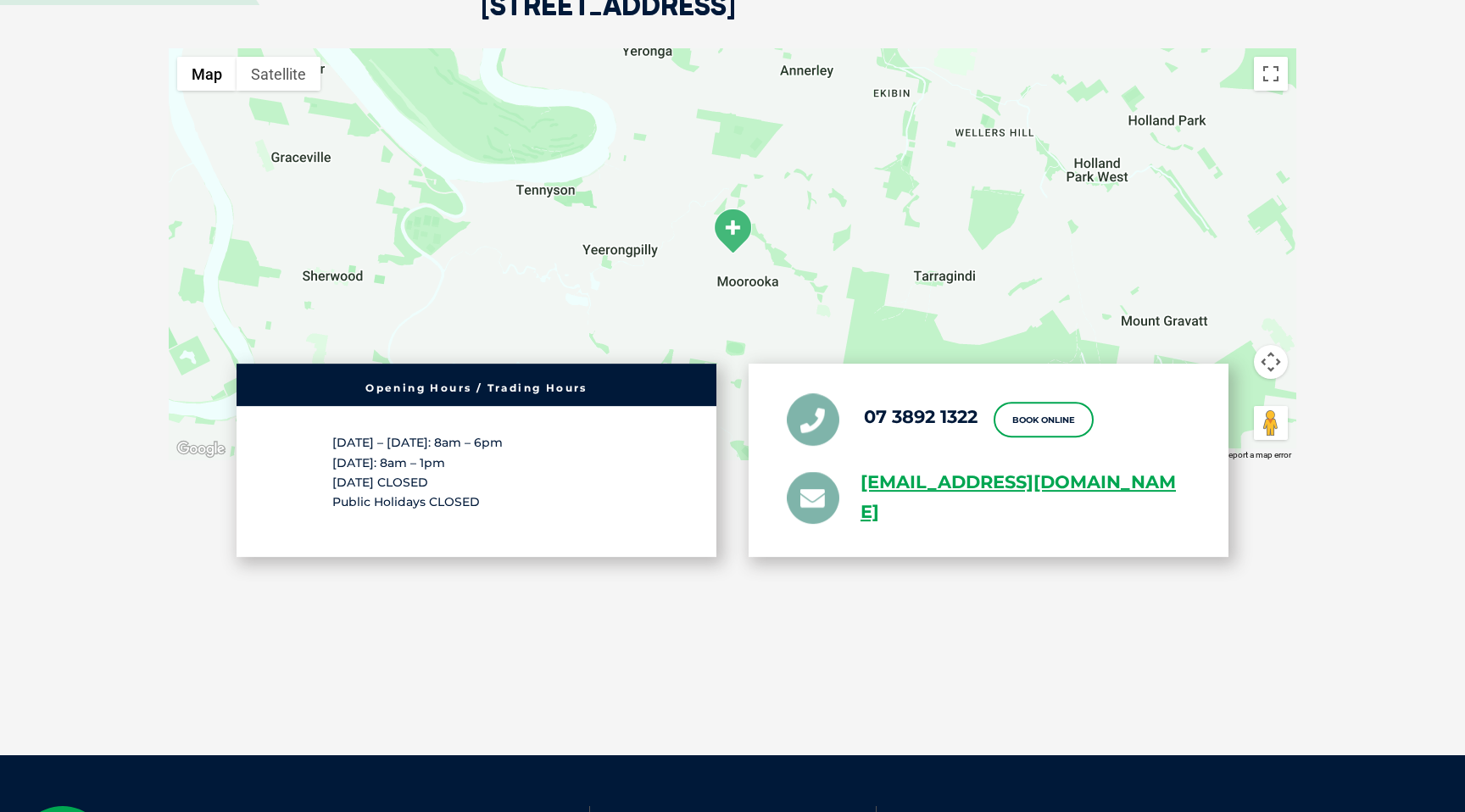
scroll to position [3516, 0]
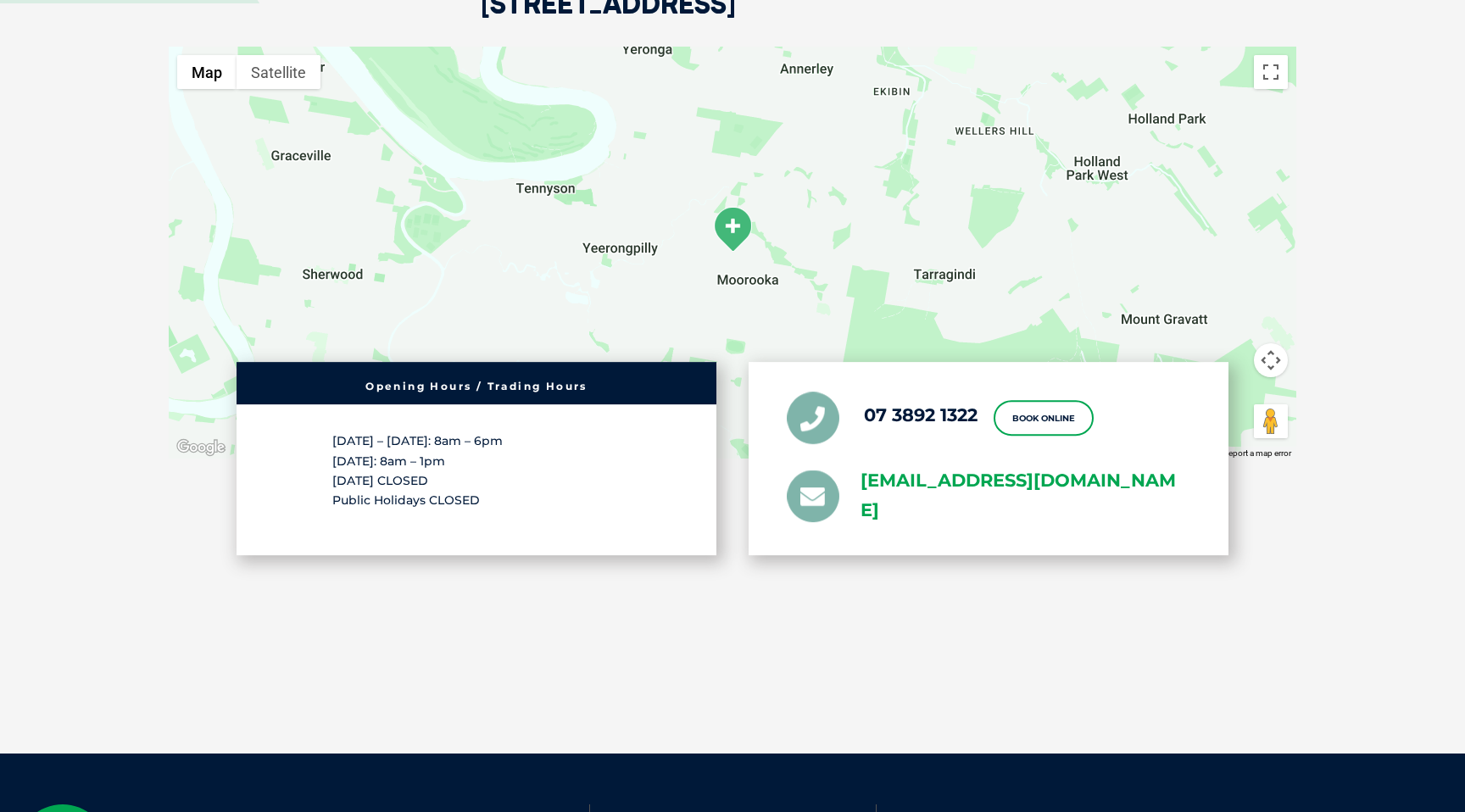
click at [944, 467] on link "[EMAIL_ADDRESS][DOMAIN_NAME]" at bounding box center [1025, 497] width 329 height 60
drag, startPoint x: 913, startPoint y: 466, endPoint x: 864, endPoint y: 472, distance: 49.4
click at [864, 472] on div "[STREET_ADDRESS] ← Move left → Move right ↑ Move up ↓ Move down + Zoom in - Zoo…" at bounding box center [733, 247] width 1162 height 811
drag, startPoint x: 927, startPoint y: 561, endPoint x: 859, endPoint y: 479, distance: 106.5
click at [859, 479] on div "[STREET_ADDRESS] ← Move left → Move right ↑ Move up ↓ Move down + Zoom in - Zoo…" at bounding box center [733, 247] width 1162 height 811
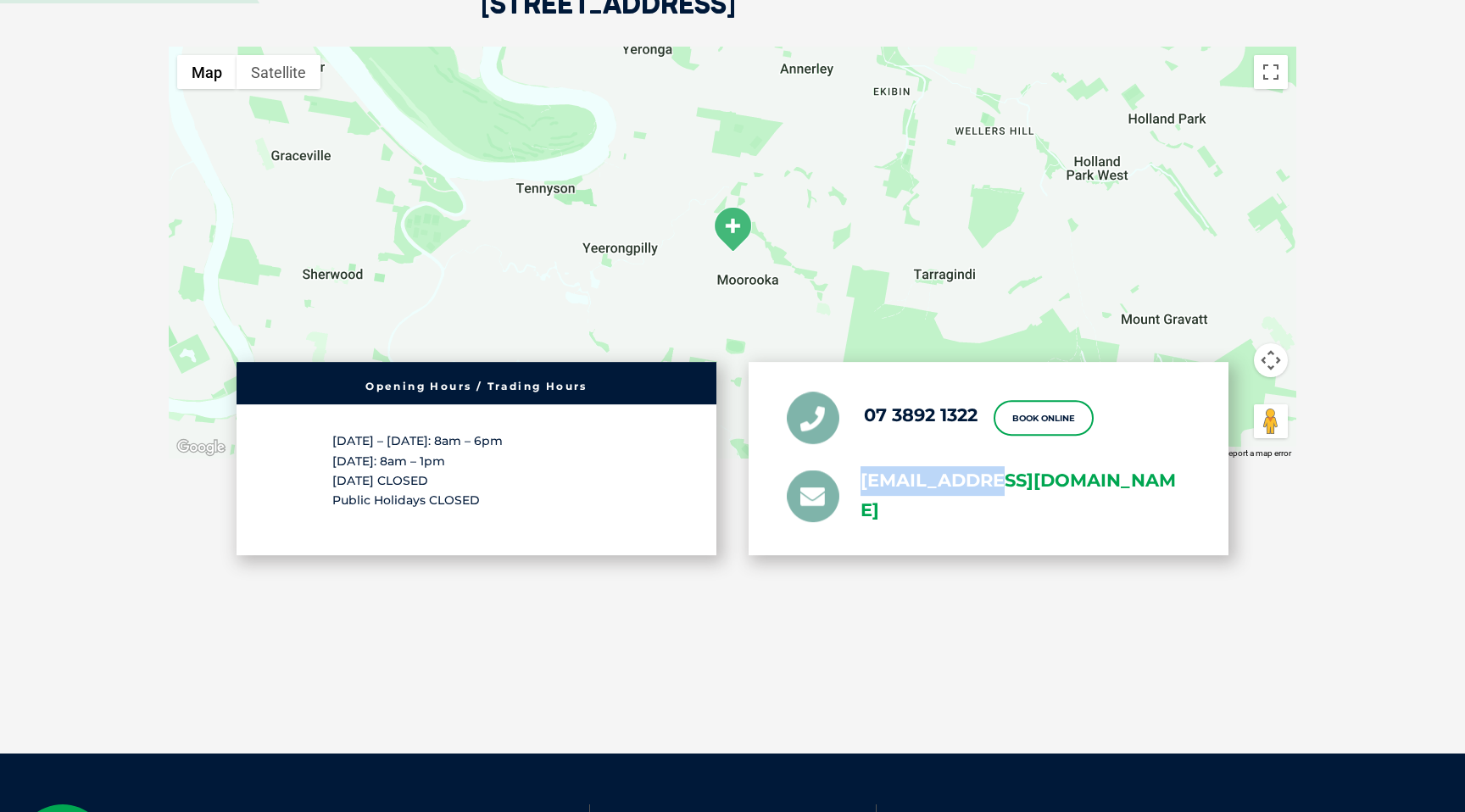
drag, startPoint x: 1042, startPoint y: 528, endPoint x: 864, endPoint y: 468, distance: 187.8
click at [864, 468] on div "07 3892 1322 Book Online [EMAIL_ADDRESS][DOMAIN_NAME]" at bounding box center [988, 459] width 480 height 194
copy link "[EMAIL_ADDRESS][DOMAIN_NAME]"
